Goal: Ask a question: Seek information or help from site administrators or community

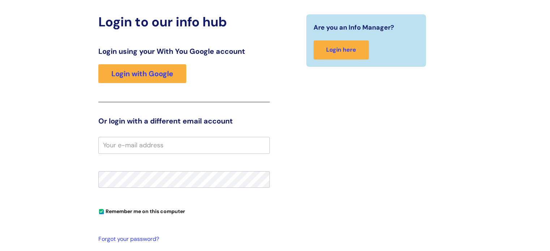
scroll to position [99, 0]
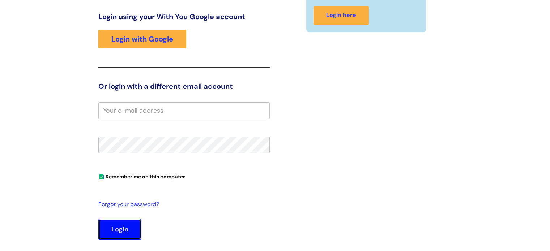
click at [120, 229] on button "Login" at bounding box center [119, 229] width 43 height 21
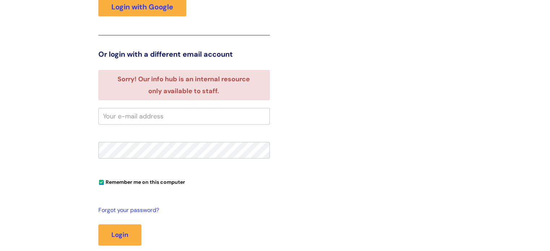
scroll to position [132, 0]
click at [117, 116] on input "email" at bounding box center [183, 116] width 171 height 17
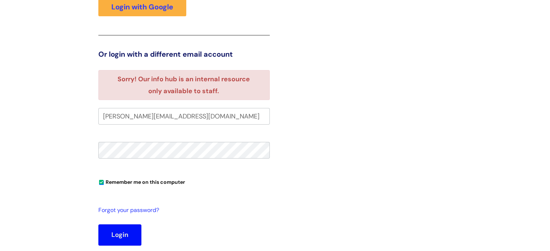
type input "tania.christoffelsz@wearewithyou.org.uk"
click at [126, 238] on button "Login" at bounding box center [119, 235] width 43 height 21
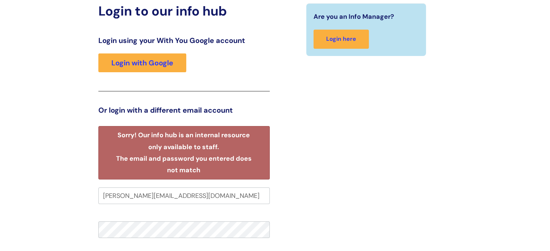
scroll to position [73, 0]
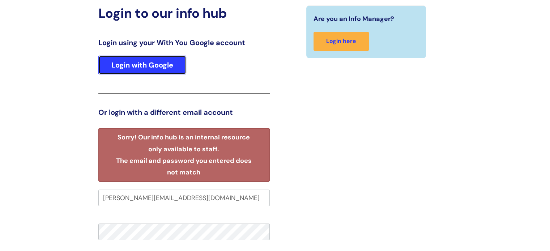
click at [159, 61] on link "Login with Google" at bounding box center [142, 65] width 88 height 19
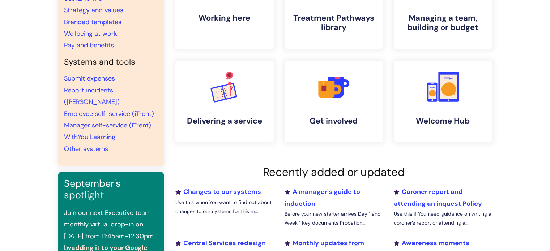
scroll to position [107, 0]
click at [121, 109] on link "Employee self-service (iTrent)" at bounding box center [109, 113] width 90 height 9
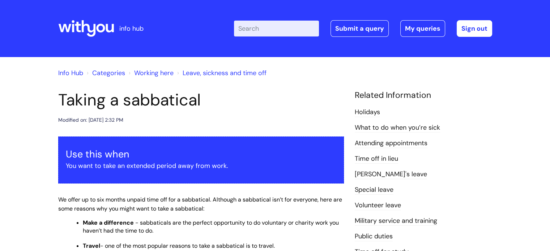
click at [122, 169] on p "You want to take an extended period away from work." at bounding box center [201, 166] width 271 height 12
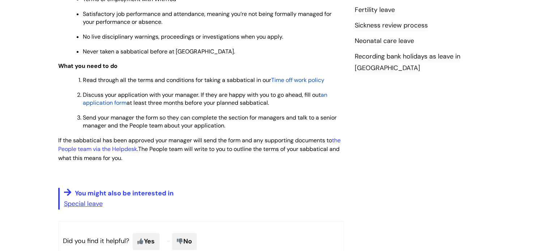
scroll to position [368, 0]
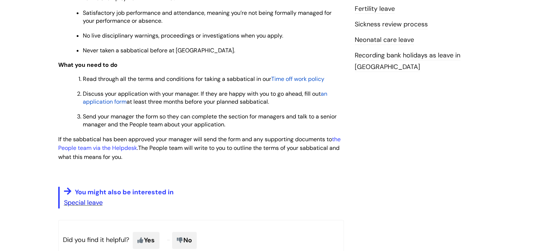
click at [97, 207] on link "Special leave" at bounding box center [83, 203] width 39 height 9
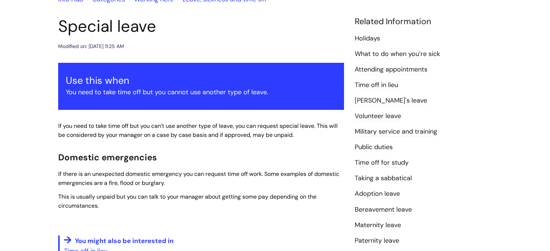
scroll to position [90, 0]
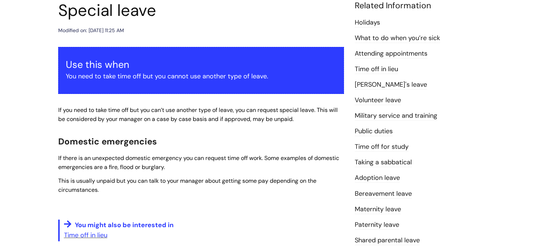
click at [186, 76] on p "You need to take time off but you cannot use another type of leave." at bounding box center [201, 77] width 271 height 12
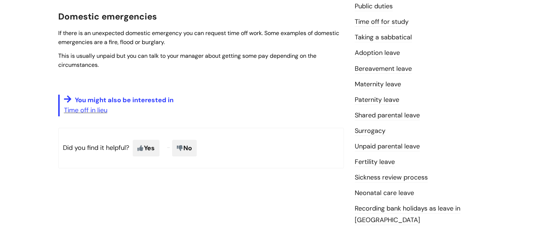
scroll to position [226, 0]
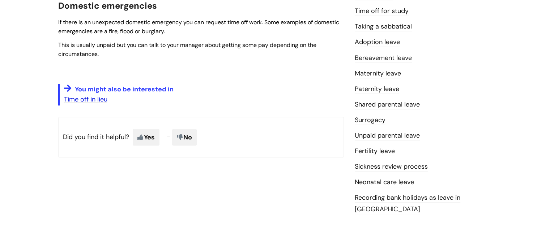
click at [97, 100] on link "Time off in lieu" at bounding box center [85, 99] width 43 height 9
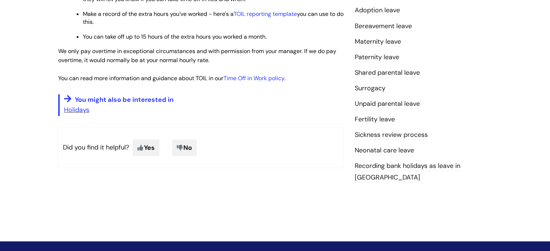
scroll to position [260, 0]
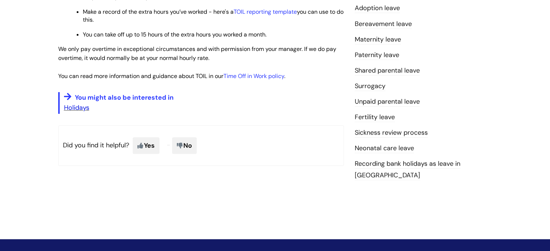
click at [84, 111] on link "Holidays" at bounding box center [76, 107] width 25 height 9
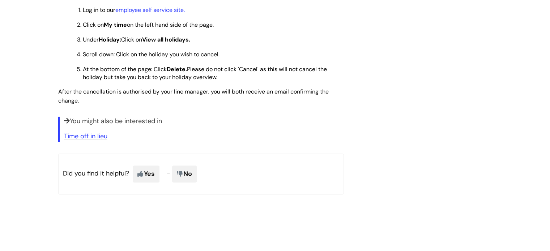
scroll to position [987, 0]
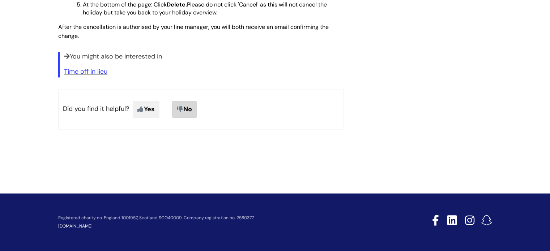
click at [187, 108] on span "No" at bounding box center [184, 109] width 25 height 17
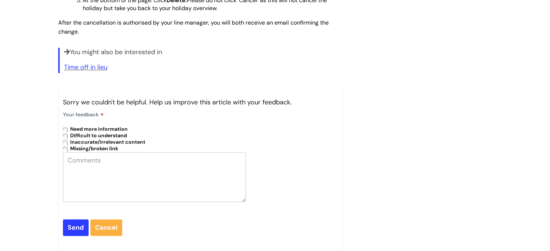
click at [94, 170] on textarea at bounding box center [154, 177] width 183 height 50
click at [94, 170] on textarea "i could not find the right form to apply for extra holiday" at bounding box center [154, 177] width 183 height 50
click at [97, 165] on textarea "i could n i neededot find the right form to apply for extra holiday" at bounding box center [154, 177] width 183 height 50
click at [132, 165] on textarea "i could not neededot find the right form to apply for extra holiday" at bounding box center [154, 177] width 183 height 50
click at [68, 165] on textarea "i could not could not find the right form to apply for extra holiday" at bounding box center [154, 177] width 183 height 50
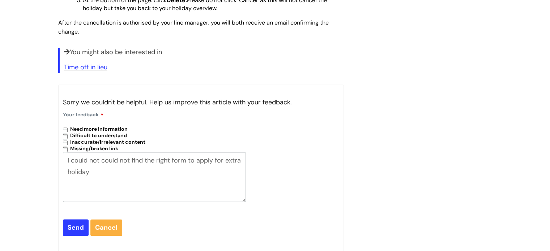
click at [103, 165] on textarea "I could not could not find the right form to apply for extra holiday" at bounding box center [154, 177] width 183 height 50
click at [128, 165] on textarea "I could not could not find the right form to apply for extra holiday" at bounding box center [154, 177] width 183 height 50
click at [231, 165] on textarea "I could not find the right form to apply for extra holiday" at bounding box center [154, 177] width 183 height 50
type textarea "I could not find the right form to apply for extra holiday"
click at [72, 232] on input "Send" at bounding box center [76, 228] width 26 height 17
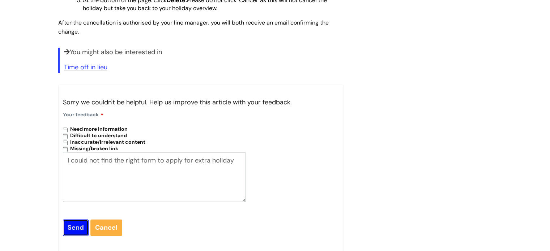
type input "Please Wait..."
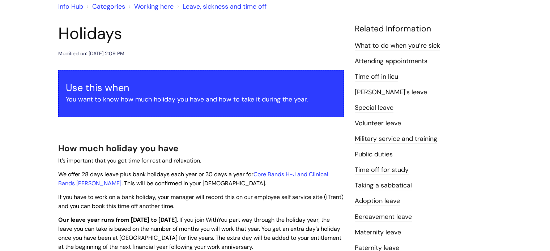
scroll to position [0, 0]
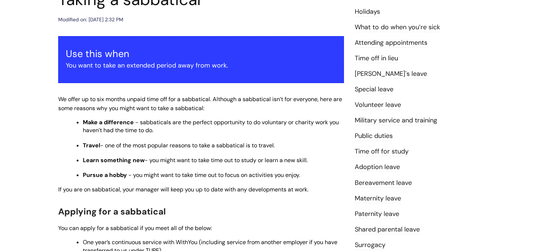
scroll to position [72, 0]
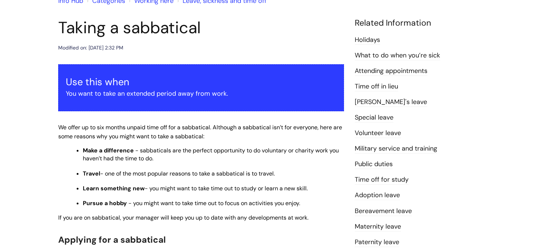
click at [375, 119] on link "Special leave" at bounding box center [374, 117] width 39 height 9
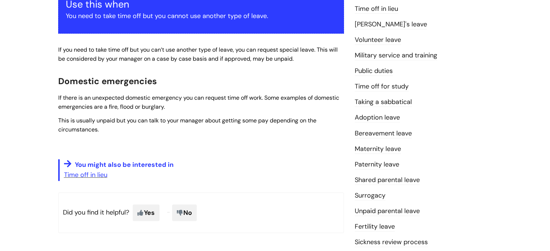
scroll to position [150, 0]
click at [371, 102] on link "Taking a sabbatical" at bounding box center [383, 101] width 57 height 9
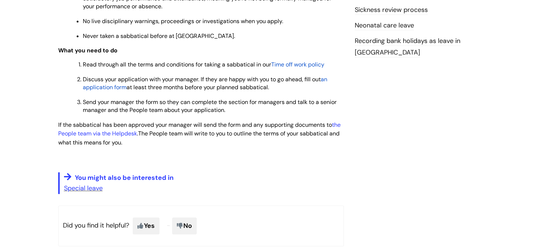
scroll to position [383, 0]
click at [108, 91] on span "an application form" at bounding box center [205, 83] width 244 height 16
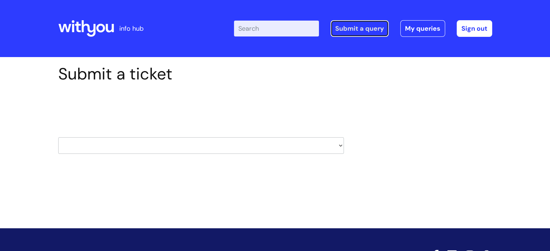
click at [358, 30] on link "Submit a query" at bounding box center [360, 28] width 58 height 17
click at [340, 146] on select "HR / People IT and Support Clinical Drug Alerts Finance Accounts Data Support T…" at bounding box center [201, 145] width 286 height 17
select select "hr_/_people"
click at [58, 137] on select "HR / People IT and Support Clinical Drug Alerts Finance Accounts Data Support T…" at bounding box center [201, 145] width 286 height 17
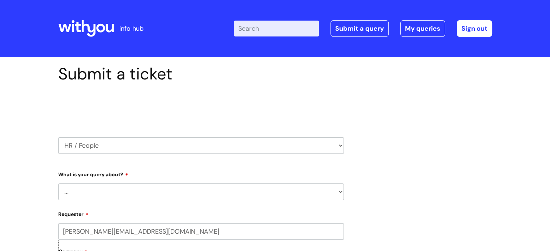
scroll to position [33, 0]
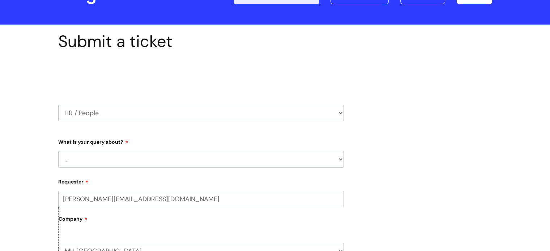
click at [341, 160] on select "... Absence Query Holiday Query Employee change request General HR Query iTrent…" at bounding box center [201, 159] width 286 height 17
select select "Holiday Query"
click at [58, 151] on select "... Absence Query Holiday Query Employee change request General HR Query iTrent…" at bounding box center [201, 159] width 286 height 17
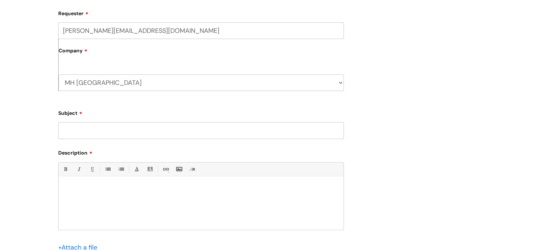
scroll to position [202, 0]
click at [218, 133] on input "Subject" at bounding box center [201, 130] width 286 height 17
type input "Sabbatical"
click at [80, 189] on p at bounding box center [201, 188] width 274 height 7
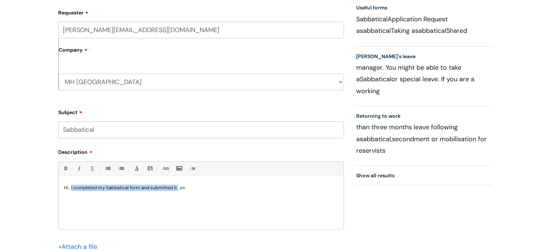
drag, startPoint x: 71, startPoint y: 187, endPoint x: 179, endPoint y: 188, distance: 108.5
click at [179, 188] on p "Hi , I completed my Sabbatical form and submitted it , on" at bounding box center [201, 188] width 274 height 7
copy p "I completed my Sabbatical form and submitted it"
click at [84, 191] on p "Hi , on" at bounding box center [201, 188] width 274 height 7
click at [80, 188] on span "I completed my Sabbatical form and submitted it" at bounding box center [130, 188] width 106 height 6
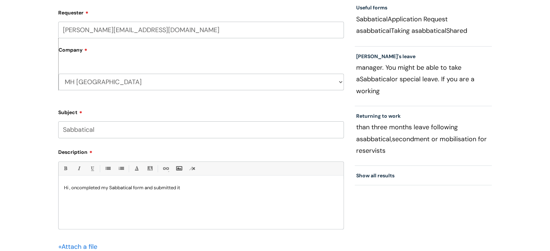
click at [102, 188] on span "completed my Sabbatical form and submitted it" at bounding box center [128, 188] width 103 height 6
click at [120, 189] on span "completing and my Sabbatical form and submitted it" at bounding box center [134, 188] width 114 height 6
drag, startPoint x: 171, startPoint y: 188, endPoint x: 194, endPoint y: 188, distance: 22.4
click at [194, 188] on span "completing and submitting my Sabbatical form and submitted it" at bounding box center [146, 188] width 139 height 6
click at [171, 188] on span "completing and submitting my Sabbatical form and submitted it" at bounding box center [146, 188] width 139 height 6
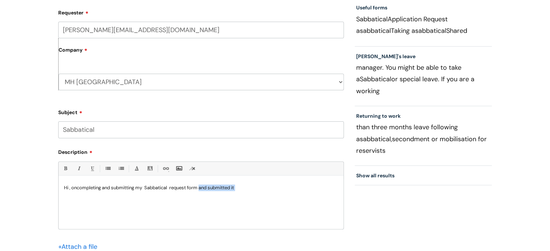
drag, startPoint x: 203, startPoint y: 187, endPoint x: 240, endPoint y: 186, distance: 37.6
click at [240, 186] on p "Hi , on completing and submitting my Sabbatical request form and submitted it" at bounding box center [201, 188] width 274 height 7
click at [242, 188] on span "completing and submitting my Sabbatical request form , an automated eamil respo…" at bounding box center [171, 188] width 188 height 6
click at [271, 186] on p "Hi , on completing and submitting my Sabbatical request form , an automated ema…" at bounding box center [201, 188] width 274 height 7
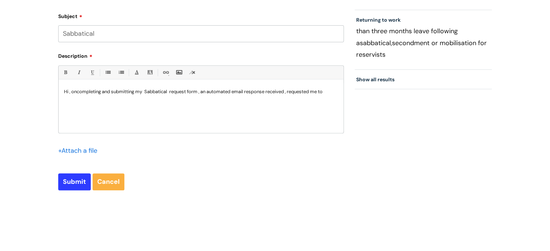
scroll to position [298, 0]
click at [107, 98] on span "completing and submitting my Sabbatical request form , an automated email respo…" at bounding box center [193, 95] width 259 height 13
click at [148, 98] on span "completing and submitting my Sabbatical request form , an automated email respo…" at bounding box center [193, 95] width 259 height 13
drag, startPoint x: 64, startPoint y: 92, endPoint x: 189, endPoint y: 97, distance: 125.6
click at [189, 97] on p "Hi , on completing and submitting my Sabbatical request form , an automated ema…" at bounding box center [201, 95] width 274 height 13
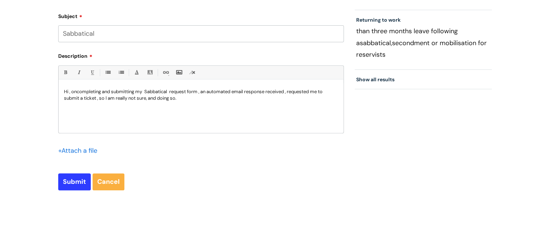
copy p "Hi , on completing and submitting my Sabbatical request form , an automated ema…"
click at [62, 89] on div "I’ve completed and submitted my Sabbatical request form, but I received an auto…" at bounding box center [201, 108] width 285 height 50
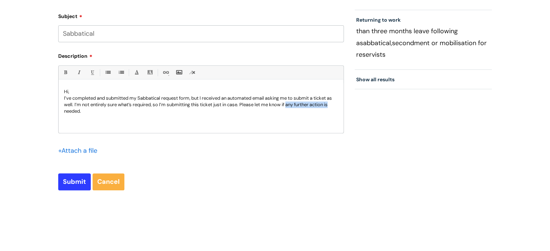
drag, startPoint x: 289, startPoint y: 104, endPoint x: 333, endPoint y: 105, distance: 43.8
click at [333, 105] on p "I’ve completed and submitted my Sabbatical request form, but I received an auto…" at bounding box center [201, 105] width 274 height 20
click at [109, 110] on p "I’ve completed and submitted my Sabbatical request form, but I received an auto…" at bounding box center [201, 105] width 274 height 20
click at [90, 110] on p "I’ve completed and submitted my Sabbatical request form, but I received an auto…" at bounding box center [201, 105] width 274 height 20
click at [81, 183] on input "Submit" at bounding box center [74, 182] width 33 height 17
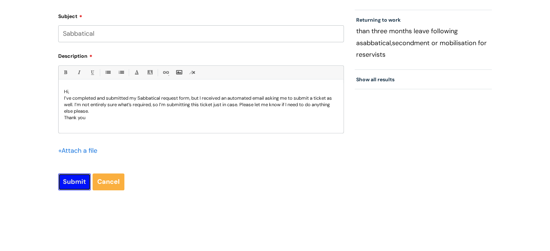
type input "Please Wait..."
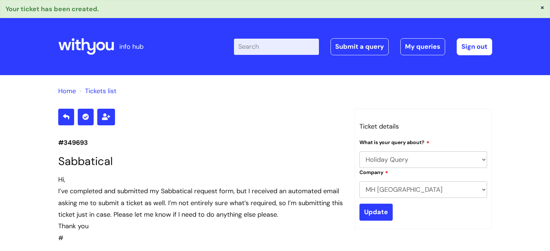
select select "Holiday Query"
